Goal: Task Accomplishment & Management: Manage account settings

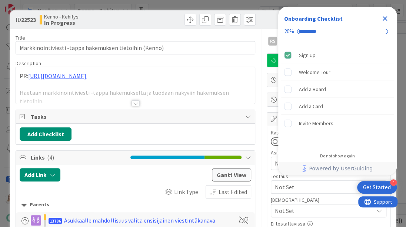
click at [386, 16] on icon "Close Checklist" at bounding box center [385, 18] width 9 height 9
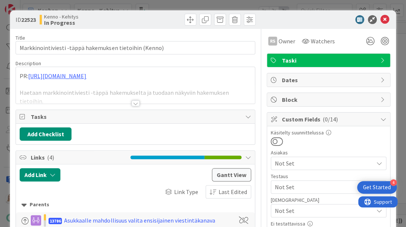
click at [135, 104] on div at bounding box center [136, 103] width 8 height 6
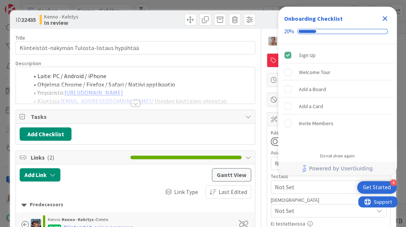
click at [385, 16] on icon "Close Checklist" at bounding box center [385, 18] width 9 height 9
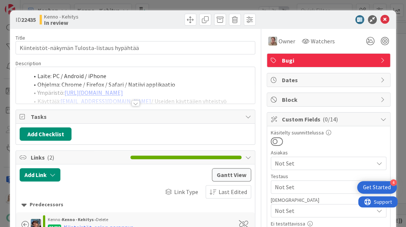
click at [136, 103] on div at bounding box center [136, 103] width 8 height 6
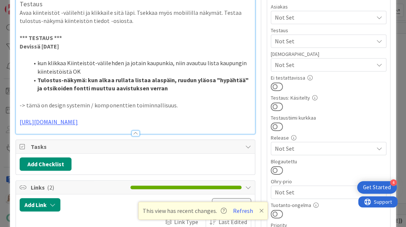
scroll to position [146, 0]
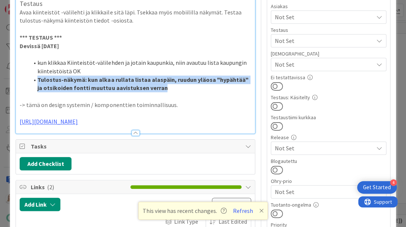
drag, startPoint x: 38, startPoint y: 77, endPoint x: 170, endPoint y: 84, distance: 132.2
click at [170, 84] on li "Tulostus-näkymä: kun alkaa rullata listaa alaspäin, ruudun yläosa "hypähtää" ja…" at bounding box center [140, 84] width 222 height 17
copy strong "Tulostus-näkymä: kun alkaa rullata listaa alaspäin, ruudun yläosa "hypähtää" ja…"
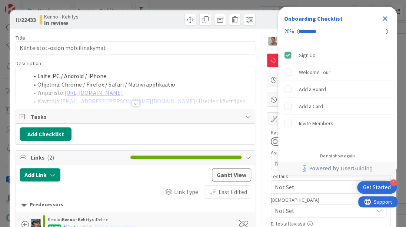
click at [386, 16] on icon "Close Checklist" at bounding box center [385, 18] width 9 height 9
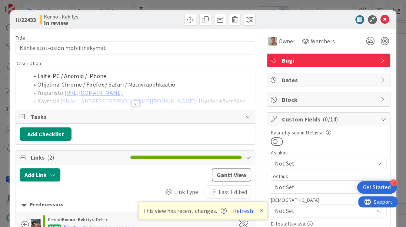
click at [135, 104] on div at bounding box center [136, 103] width 8 height 6
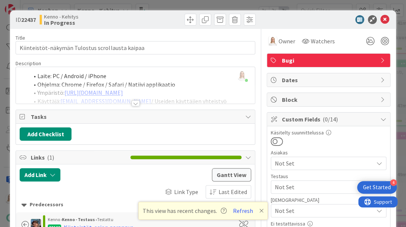
click at [134, 102] on div at bounding box center [136, 103] width 8 height 6
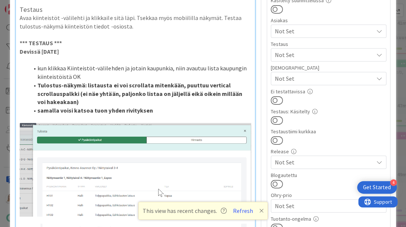
scroll to position [122, 0]
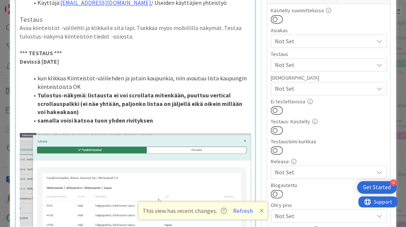
click at [156, 120] on li "samalla voisi katsoa tuon yhden rivityksen" at bounding box center [140, 120] width 222 height 9
click at [86, 110] on li "Tulostus-näkymä: listausta ei voi scrollata mitenkään, puuttuu vertical scrolla…" at bounding box center [140, 103] width 222 height 25
click at [159, 117] on li "samalla voisi katsoa tuon yhden rivityksen" at bounding box center [140, 120] width 222 height 9
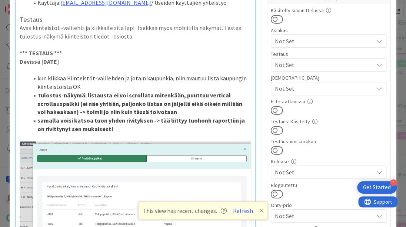
click at [205, 120] on strong "samalla voisi katsoa tuon yhden rivityksen -> tää liittyy tuohonh raporttiin ja…" at bounding box center [141, 125] width 208 height 16
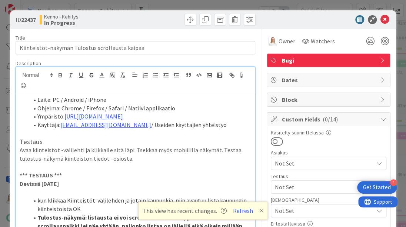
scroll to position [0, 0]
click at [283, 40] on span "Owner" at bounding box center [287, 41] width 17 height 9
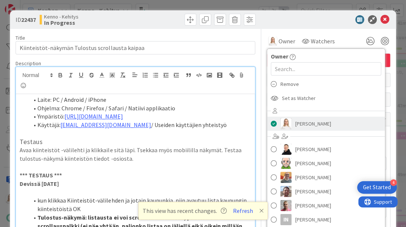
click at [275, 122] on span at bounding box center [274, 123] width 6 height 11
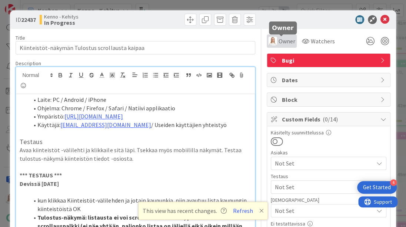
click at [291, 42] on span "Owner" at bounding box center [287, 41] width 17 height 9
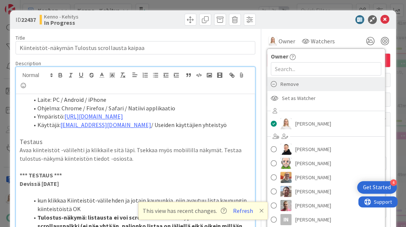
click at [294, 82] on span "Remove" at bounding box center [290, 84] width 19 height 11
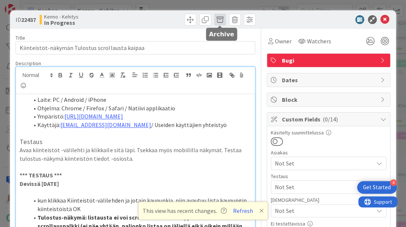
click at [219, 21] on span at bounding box center [220, 20] width 12 height 12
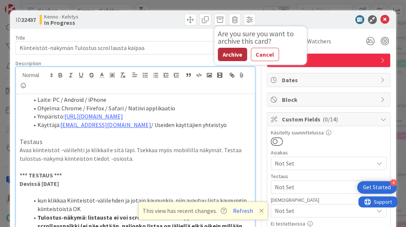
click at [233, 51] on button "Archive" at bounding box center [232, 54] width 29 height 13
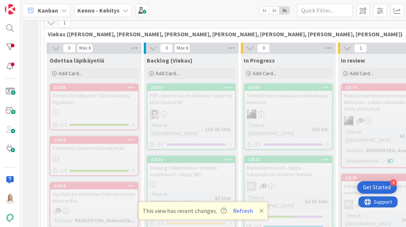
scroll to position [164, 0]
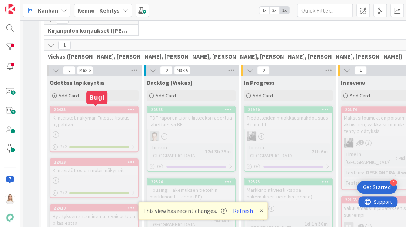
click at [103, 107] on div "22435" at bounding box center [96, 109] width 84 height 5
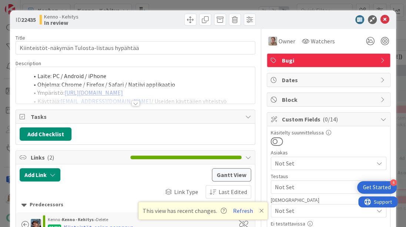
click at [135, 104] on div at bounding box center [136, 103] width 8 height 6
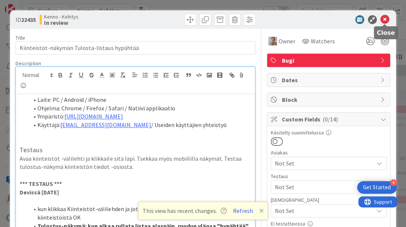
click at [383, 21] on icon at bounding box center [385, 19] width 9 height 9
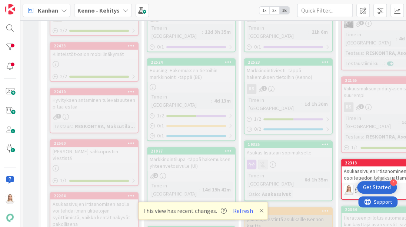
scroll to position [289, 0]
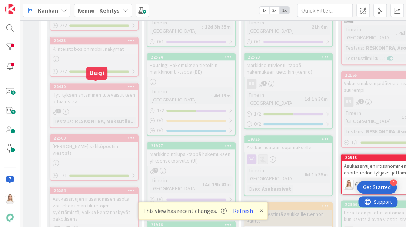
click at [95, 84] on div "22410" at bounding box center [96, 86] width 84 height 5
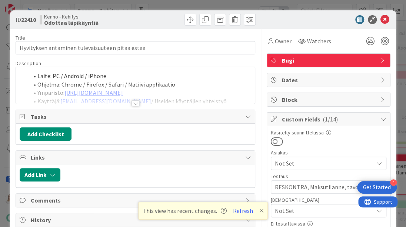
click at [140, 102] on div at bounding box center [135, 94] width 239 height 19
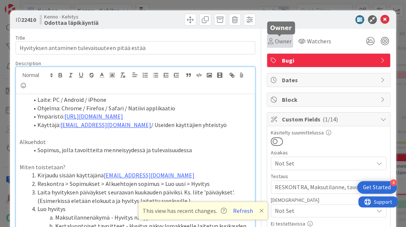
click at [284, 39] on span "Owner" at bounding box center [283, 41] width 17 height 9
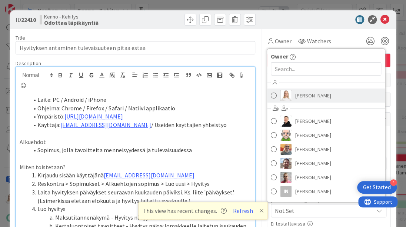
click at [306, 95] on span "[PERSON_NAME]" at bounding box center [313, 95] width 36 height 11
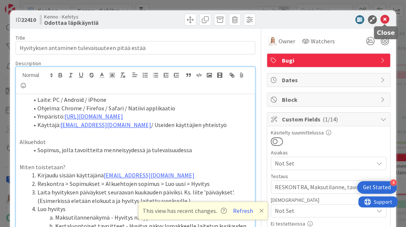
click at [383, 15] on icon at bounding box center [385, 19] width 9 height 9
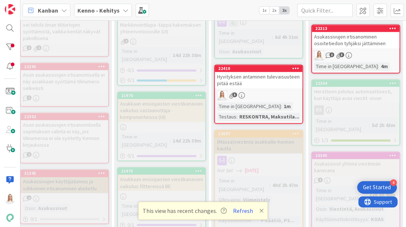
scroll to position [413, 30]
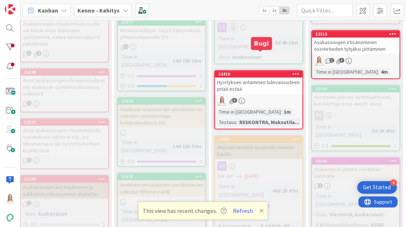
click at [250, 72] on div "22410" at bounding box center [260, 74] width 84 height 5
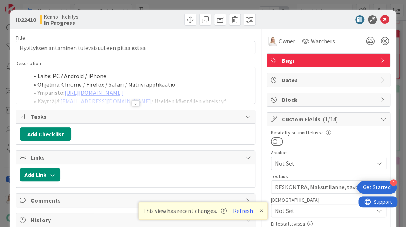
click at [138, 101] on div at bounding box center [136, 103] width 8 height 6
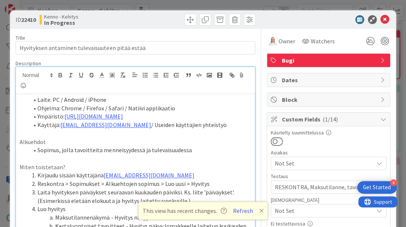
drag, startPoint x: 23, startPoint y: 19, endPoint x: 37, endPoint y: 19, distance: 14.5
click at [36, 19] on b "22410" at bounding box center [28, 19] width 15 height 7
copy span "22410"
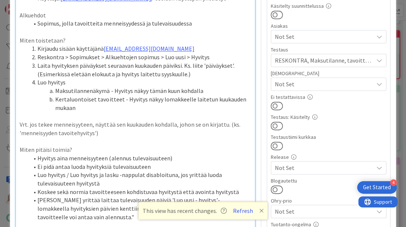
scroll to position [128, 0]
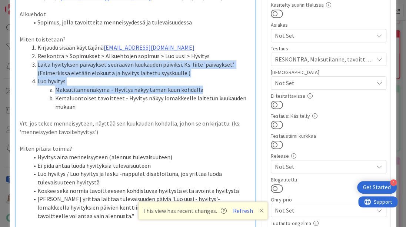
drag, startPoint x: 29, startPoint y: 62, endPoint x: 90, endPoint y: 135, distance: 96.3
click at [90, 135] on div "Laite: PC / Android / iPhone Ohjelma: Chrome / Firefox / Safari / Natiivi appli…" at bounding box center [135, 204] width 239 height 477
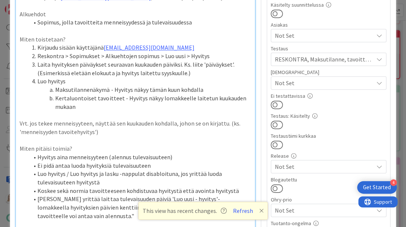
click at [90, 136] on p at bounding box center [135, 140] width 231 height 9
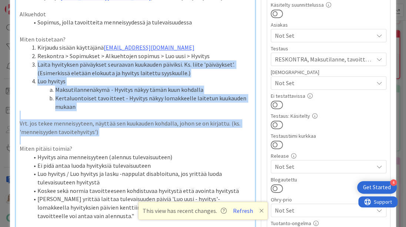
drag, startPoint x: 37, startPoint y: 63, endPoint x: 101, endPoint y: 141, distance: 101.4
click at [101, 141] on div "Laite: PC / Android / iPhone Ohjelma: Chrome / Firefox / Safari / Natiivi appli…" at bounding box center [135, 204] width 239 height 477
copy div "Laita hyvityksen päiväykset seuraavan kuukauden päiviksi. Ks. liite 'päiväykset…"
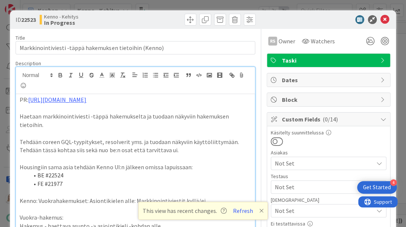
click at [386, 18] on icon at bounding box center [385, 19] width 9 height 9
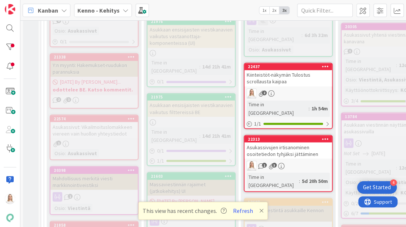
scroll to position [495, 0]
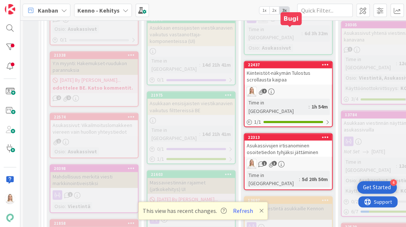
click at [293, 62] on div "22437" at bounding box center [290, 64] width 84 height 5
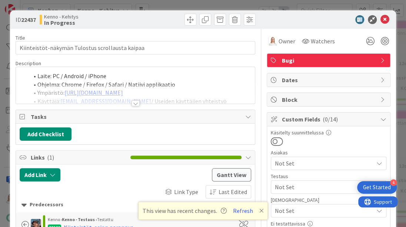
click at [136, 102] on div at bounding box center [136, 103] width 8 height 6
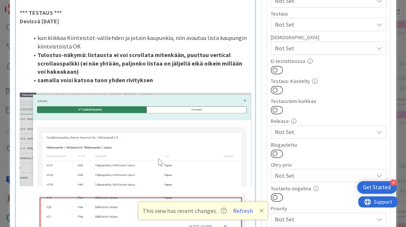
scroll to position [186, 0]
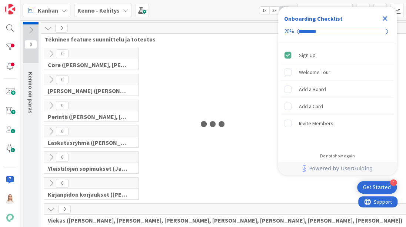
click at [384, 19] on icon "Close Checklist" at bounding box center [385, 18] width 5 height 5
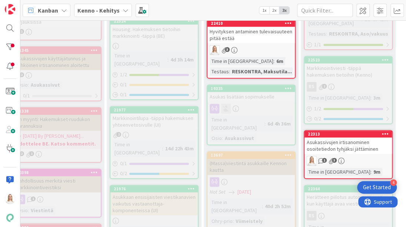
scroll to position [387, 55]
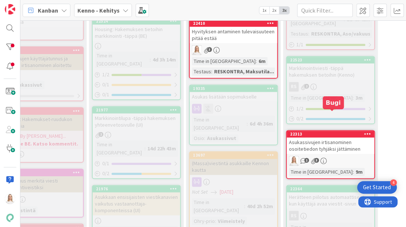
click at [325, 132] on div "22313" at bounding box center [332, 134] width 84 height 5
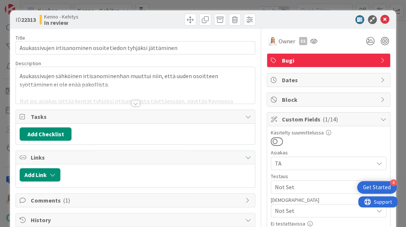
click at [136, 105] on div at bounding box center [136, 103] width 8 height 6
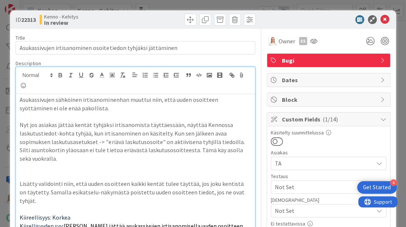
click at [20, 96] on p "Asukassivujen sähköinen irtisanominenhan muuttui niin, että uuden osoitteen syö…" at bounding box center [135, 104] width 231 height 17
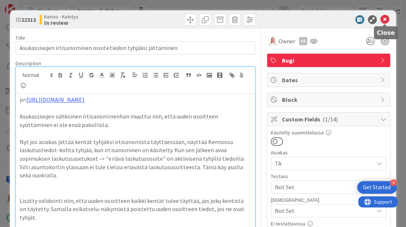
click at [384, 21] on icon at bounding box center [385, 19] width 9 height 9
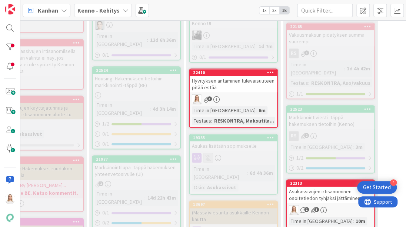
scroll to position [300, 55]
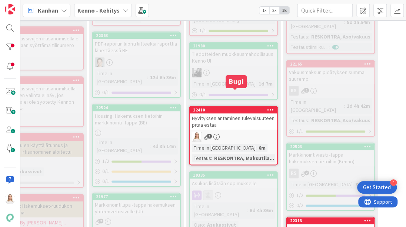
click at [227, 108] on div "22410" at bounding box center [235, 110] width 84 height 5
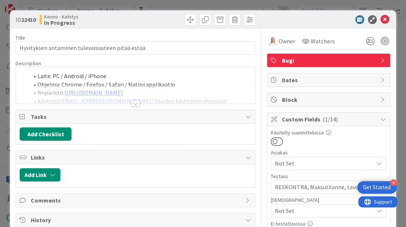
click at [133, 102] on div at bounding box center [136, 103] width 8 height 6
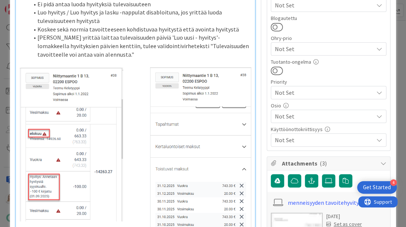
scroll to position [358, 0]
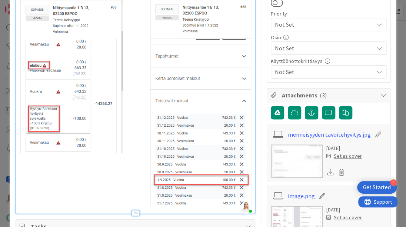
click at [297, 155] on img at bounding box center [297, 161] width 52 height 33
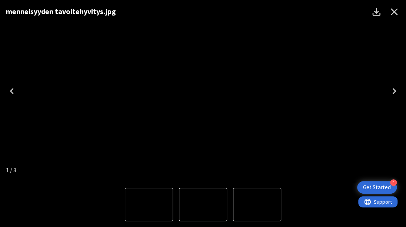
click at [203, 91] on img "1 of 3" at bounding box center [203, 91] width 0 height 0
click at [395, 13] on icon "Close" at bounding box center [394, 12] width 7 height 7
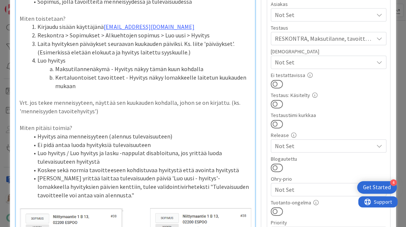
scroll to position [185, 0]
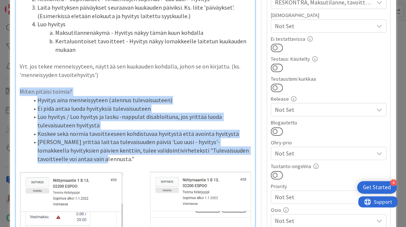
drag, startPoint x: 21, startPoint y: 89, endPoint x: 73, endPoint y: 158, distance: 86.8
click at [73, 158] on div "Laite: PC / Android / iPhone Ohjelma: Chrome / Firefox / Safari / Natiivi appli…" at bounding box center [135, 147] width 239 height 477
copy div "Miten pitäisi toimia? Hyvitys aina menneisyyteen (alennus tulevaisuuteen) Ei pi…"
click at [138, 93] on p "Miten pitäisi toimia?" at bounding box center [135, 91] width 231 height 9
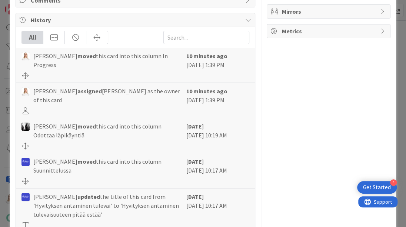
scroll to position [668, 0]
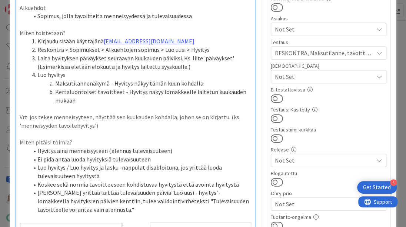
scroll to position [135, 0]
